Goal: Find specific page/section: Find specific page/section

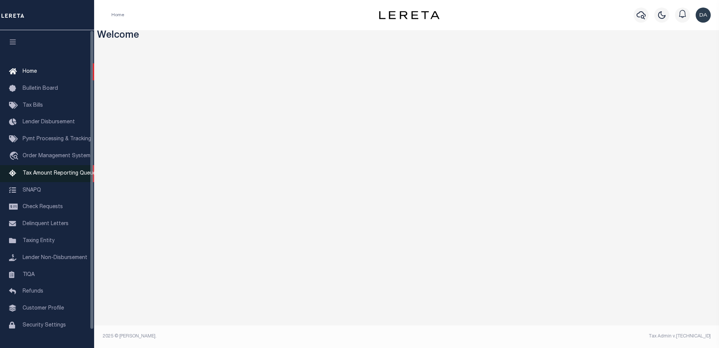
click at [57, 172] on span "Tax Amount Reporting Queue" at bounding box center [59, 173] width 73 height 5
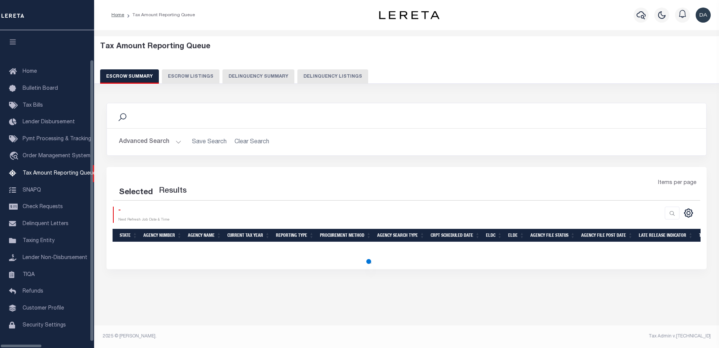
select select "100"
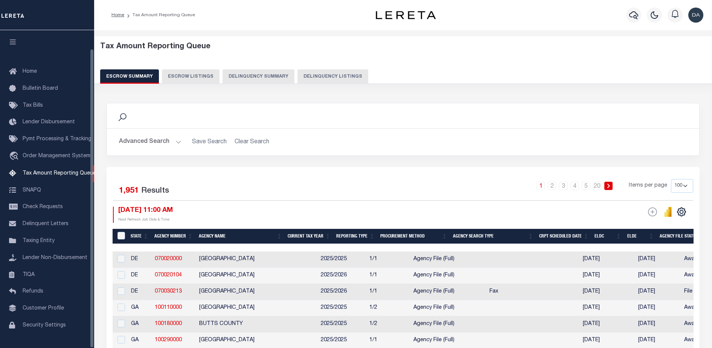
scroll to position [19, 0]
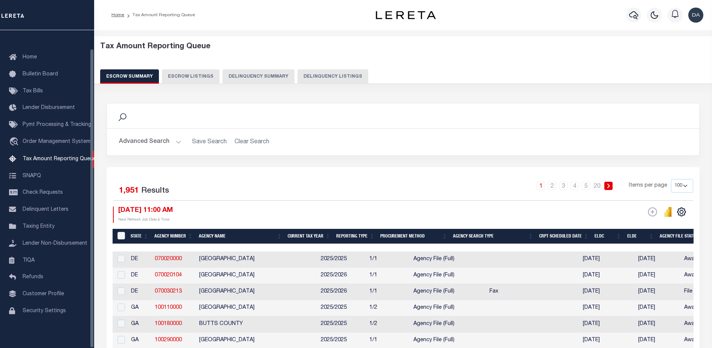
click at [236, 72] on button "Delinquency Summary" at bounding box center [259, 76] width 72 height 14
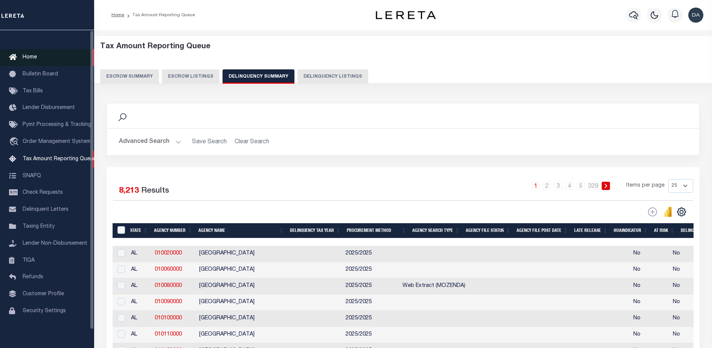
scroll to position [0, 0]
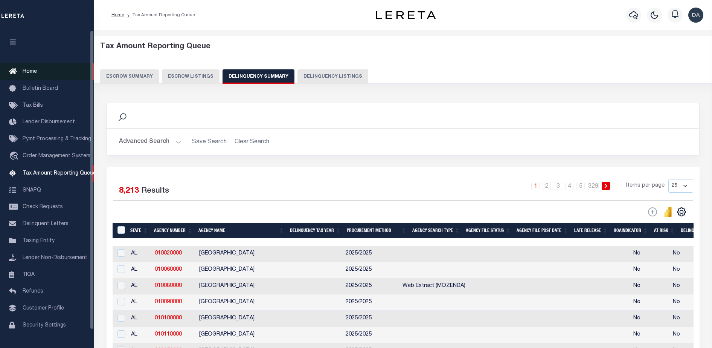
click at [41, 66] on link "Home" at bounding box center [47, 71] width 94 height 17
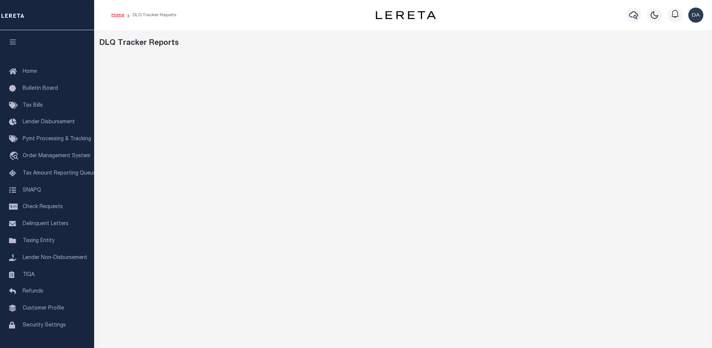
click at [120, 16] on link "Home" at bounding box center [117, 15] width 13 height 5
